Goal: Task Accomplishment & Management: Complete application form

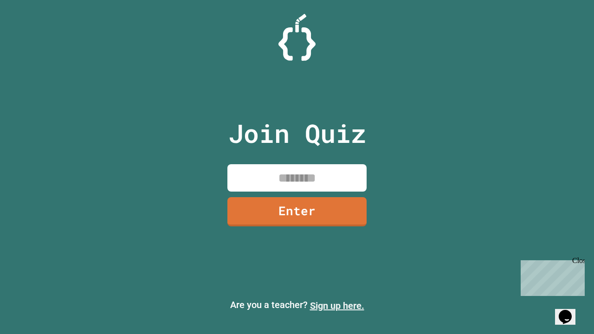
click at [337, 306] on link "Sign up here." at bounding box center [337, 305] width 54 height 11
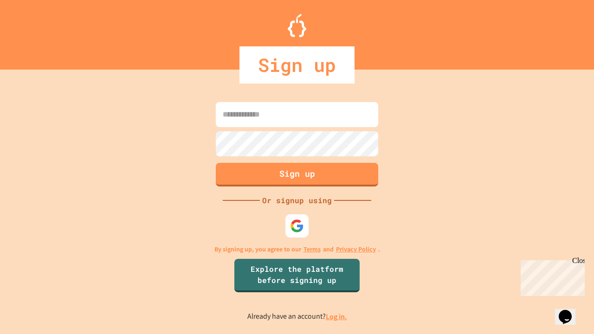
click at [337, 316] on link "Log in." at bounding box center [336, 317] width 21 height 10
